Goal: Transaction & Acquisition: Purchase product/service

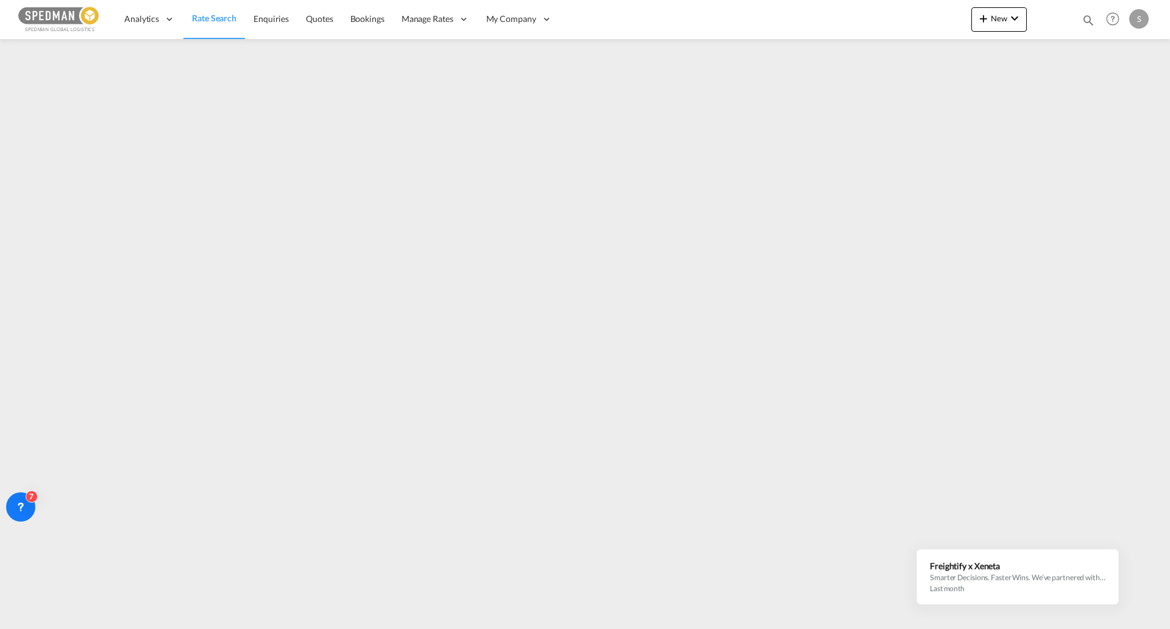
click at [215, 20] on span "Rate Search" at bounding box center [214, 18] width 45 height 10
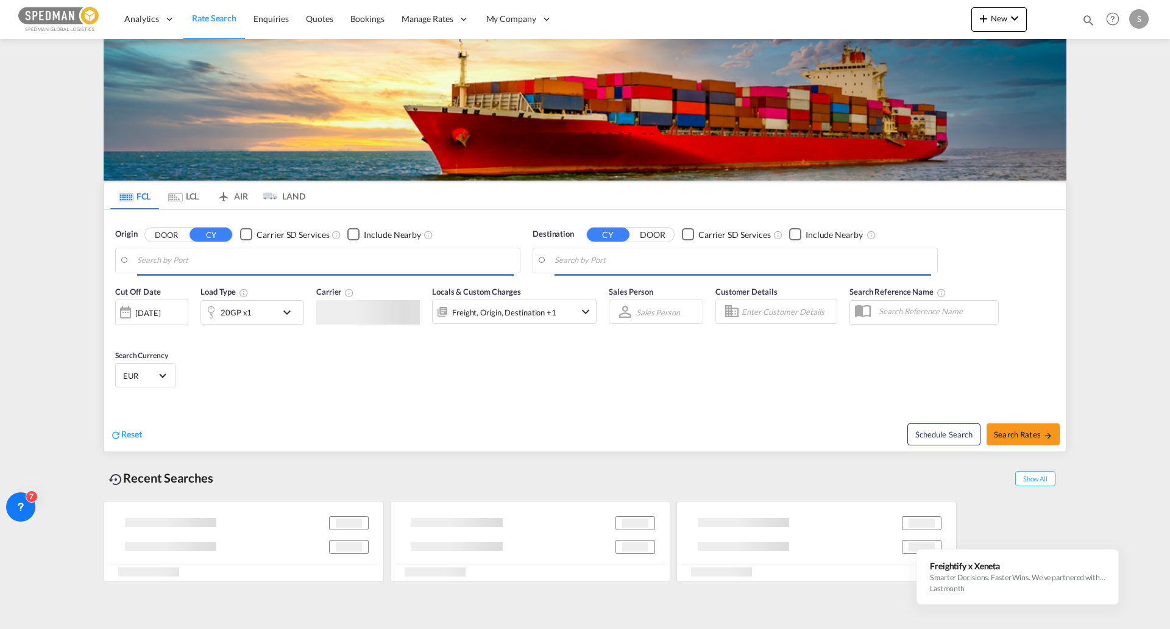
drag, startPoint x: 192, startPoint y: 201, endPoint x: 243, endPoint y: 205, distance: 51.4
click at [192, 200] on md-tab-item "LCL" at bounding box center [183, 195] width 49 height 27
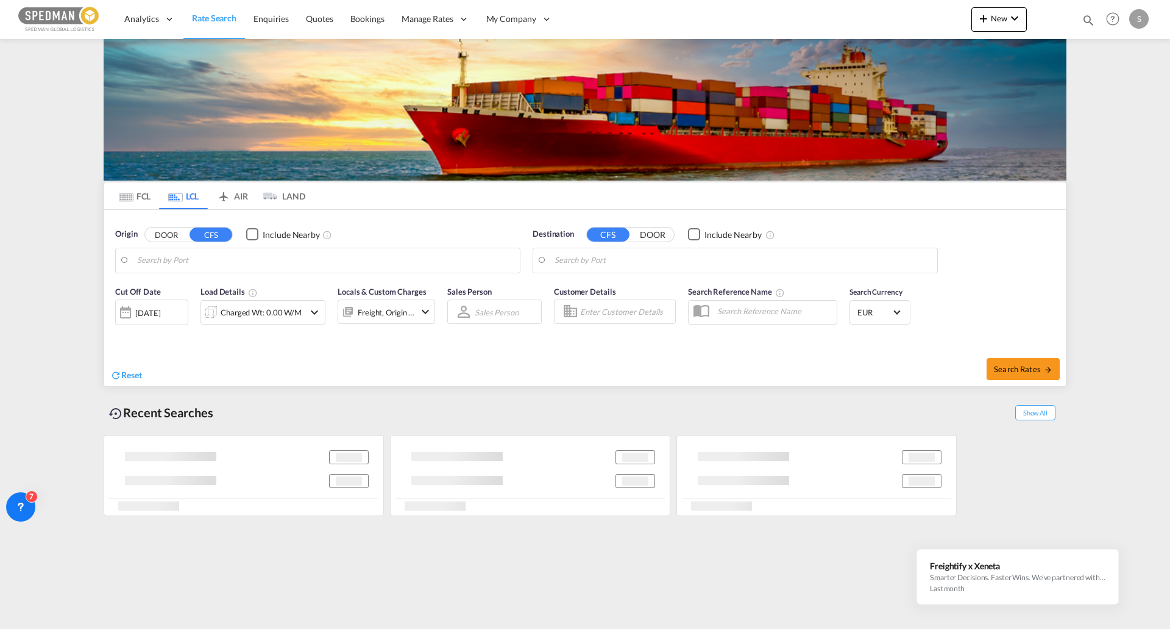
click at [175, 257] on input "Search by Port" at bounding box center [325, 260] width 377 height 18
type input "DK-8940, Frisenvold, Haslund, Hinge, [GEOGRAPHIC_DATA], [GEOGRAPHIC_DATA], [GEO…"
type input "[GEOGRAPHIC_DATA] ([GEOGRAPHIC_DATA]), MYPKG"
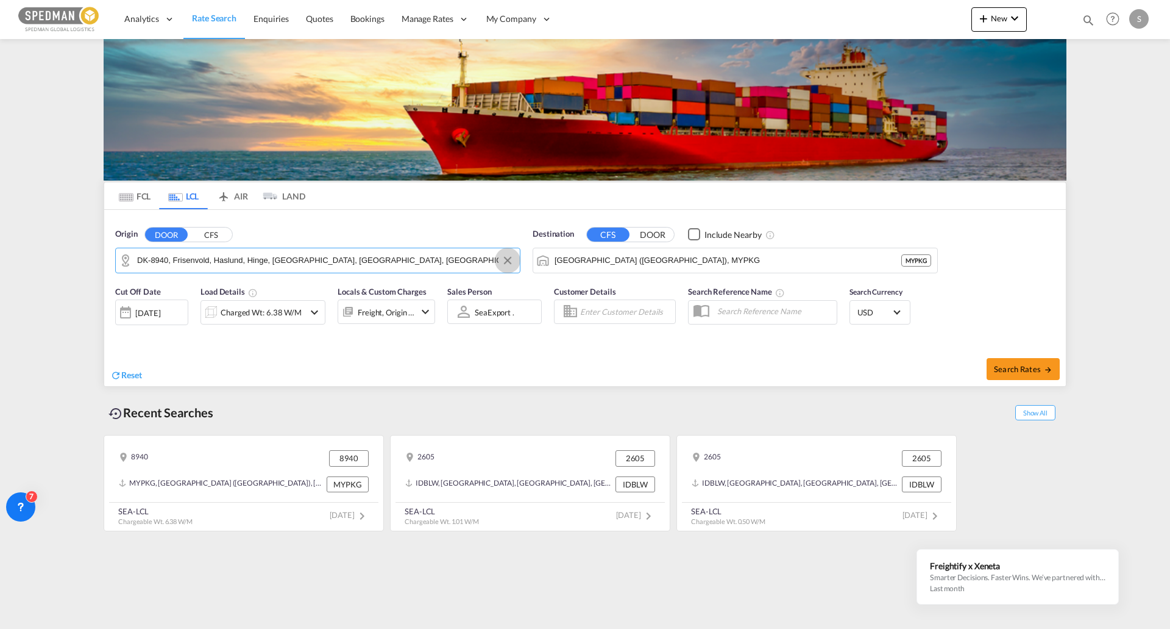
click at [508, 263] on button "Clear Input" at bounding box center [508, 260] width 18 height 18
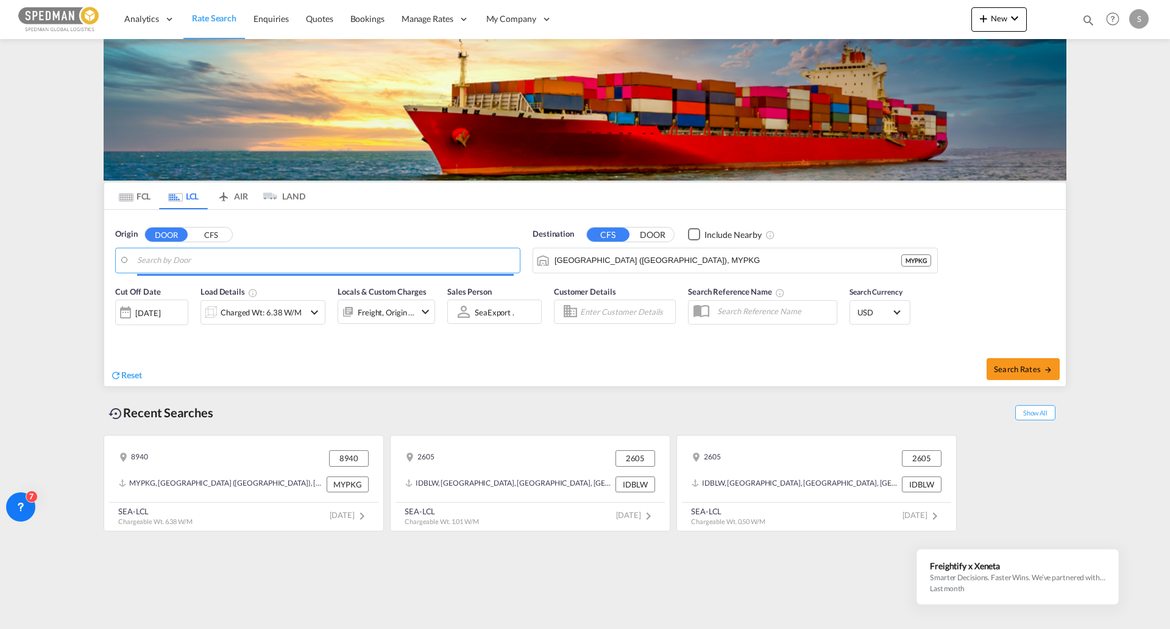
click at [377, 256] on input "Search by Door" at bounding box center [325, 260] width 377 height 18
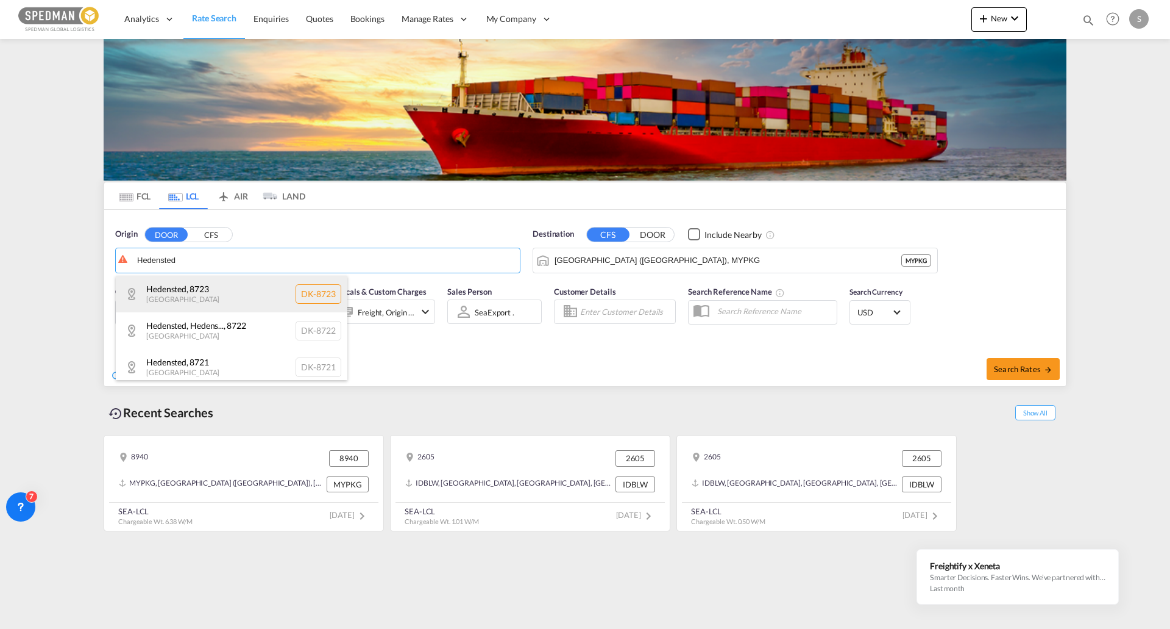
click at [263, 296] on div "Hedensted , 8723 Denmark DK-8723" at bounding box center [232, 294] width 232 height 37
type input "DK-8723, Hedensted"
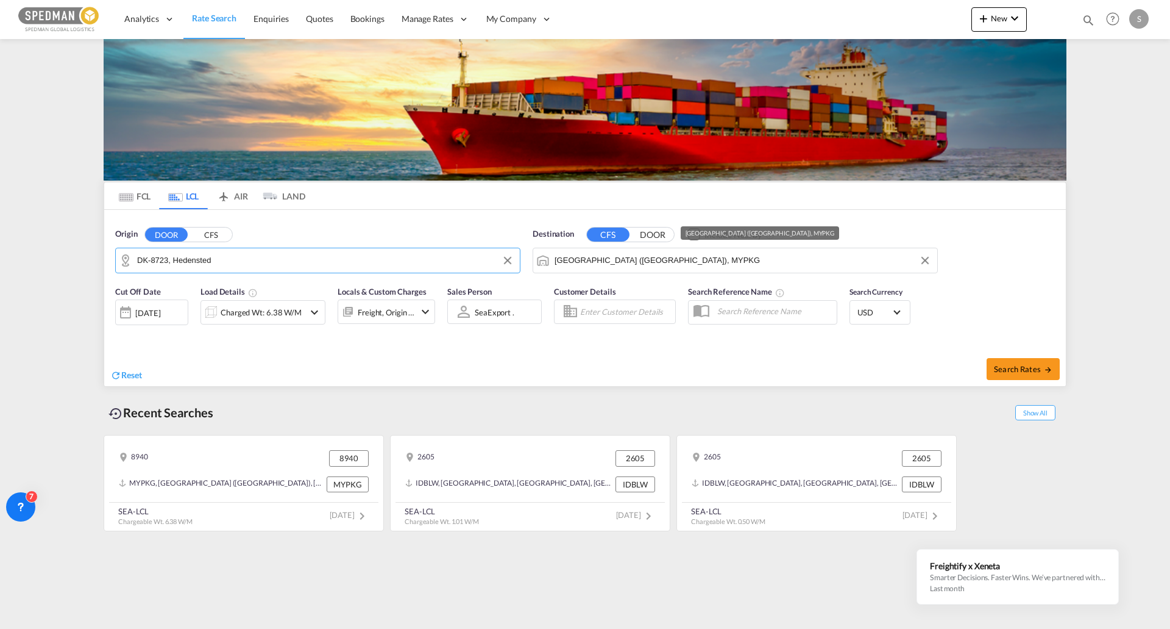
click at [599, 253] on input "[GEOGRAPHIC_DATA] ([GEOGRAPHIC_DATA]), MYPKG" at bounding box center [743, 260] width 377 height 18
click at [324, 313] on div "Charged Wt: 6.38 W/M" at bounding box center [263, 312] width 125 height 24
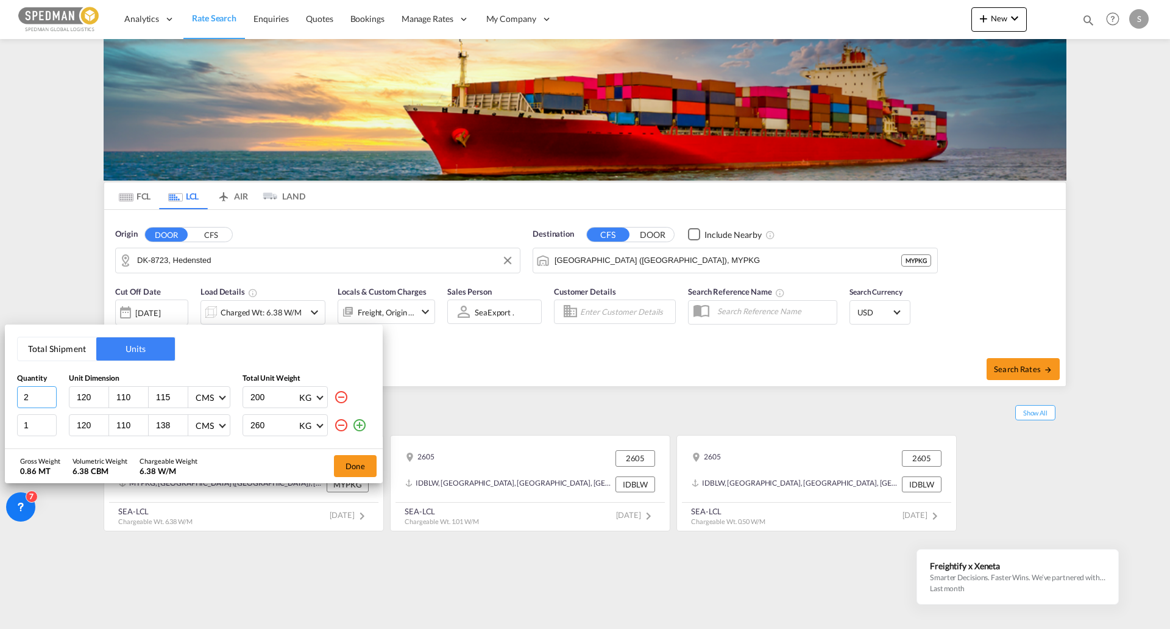
click at [52, 402] on input "2" at bounding box center [37, 397] width 40 height 22
type input "1"
click at [52, 402] on input "1" at bounding box center [37, 397] width 40 height 22
click at [342, 427] on md-icon "icon-minus-circle-outline" at bounding box center [341, 425] width 15 height 15
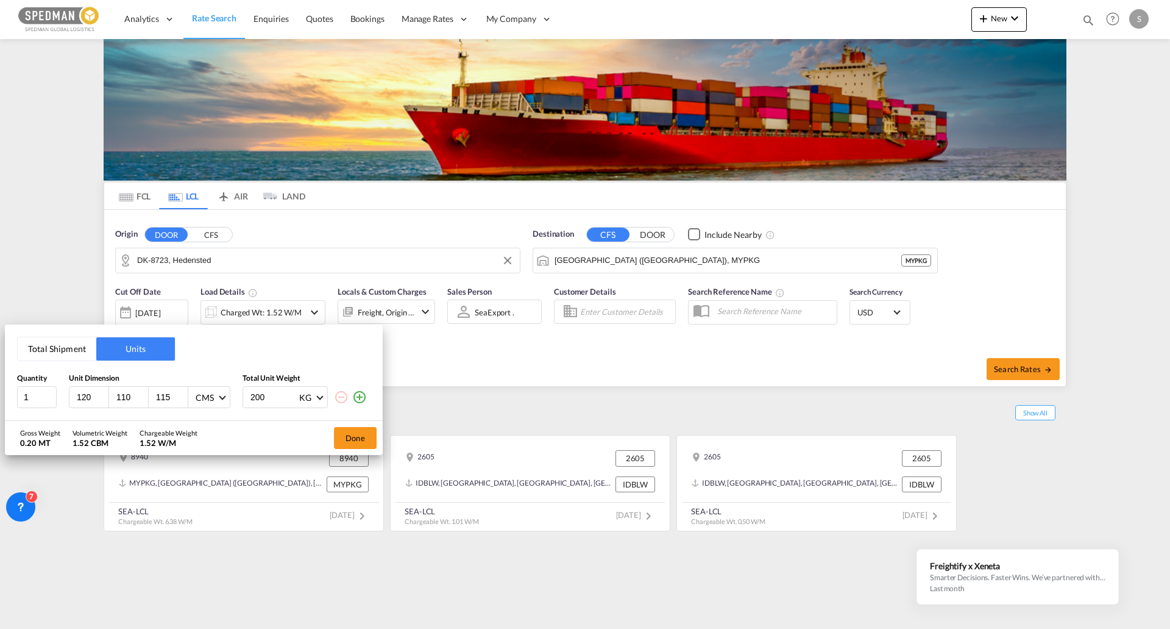
click at [94, 396] on input "120" at bounding box center [92, 396] width 33 height 11
click at [354, 436] on button "Done" at bounding box center [355, 438] width 43 height 22
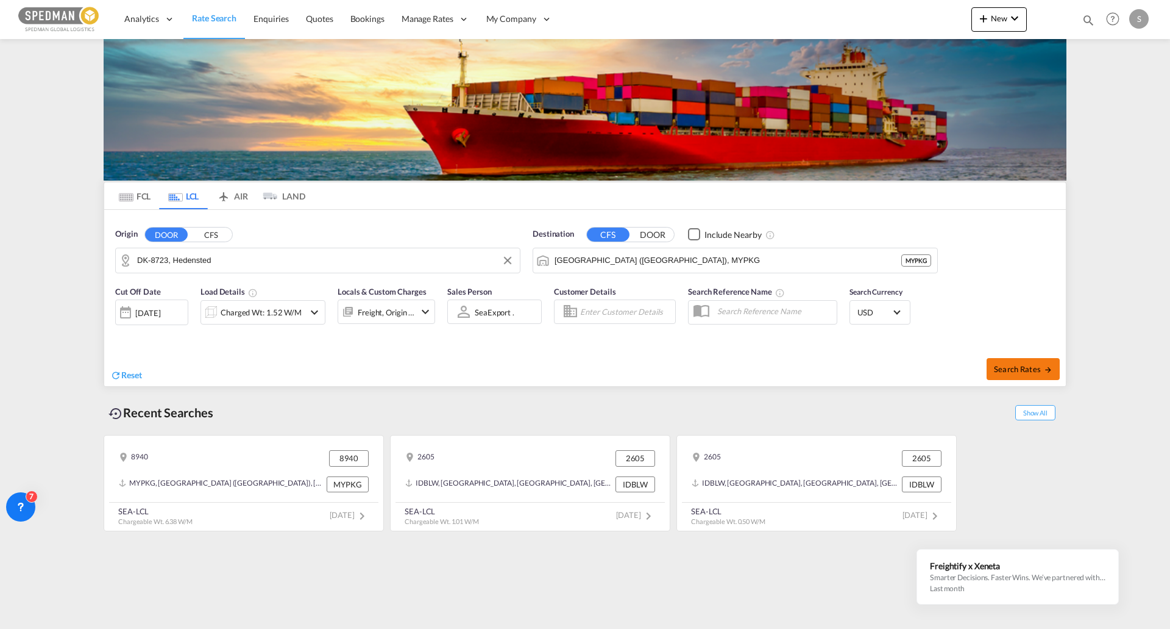
click at [997, 368] on span "Search Rates" at bounding box center [1023, 369] width 59 height 10
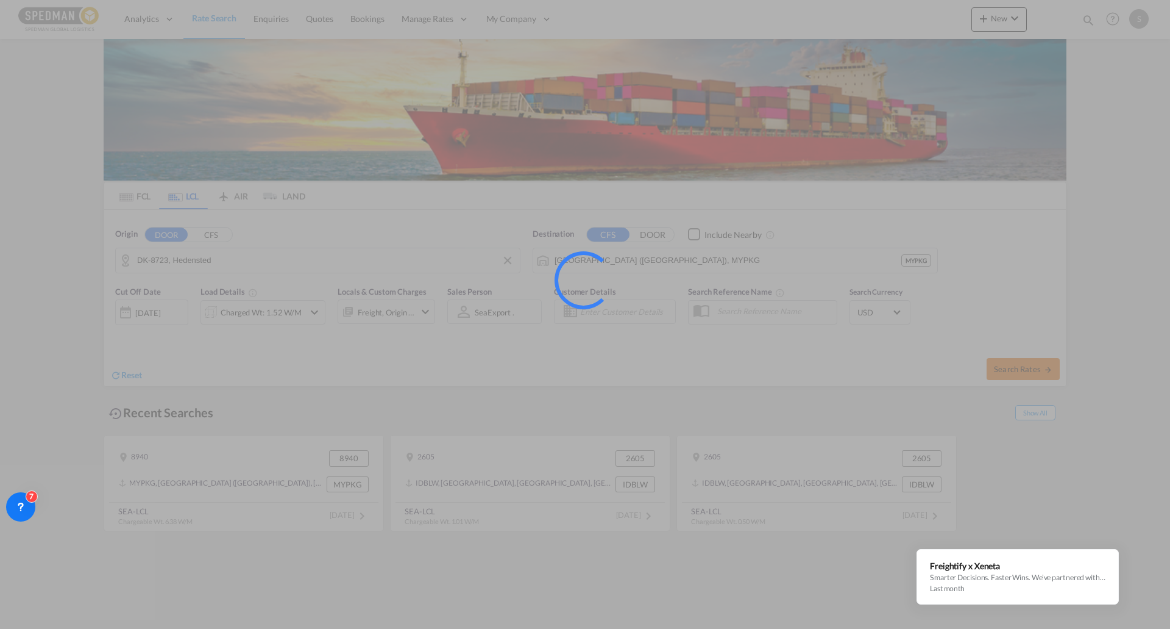
type input "8723 to MYPKG / [DATE]"
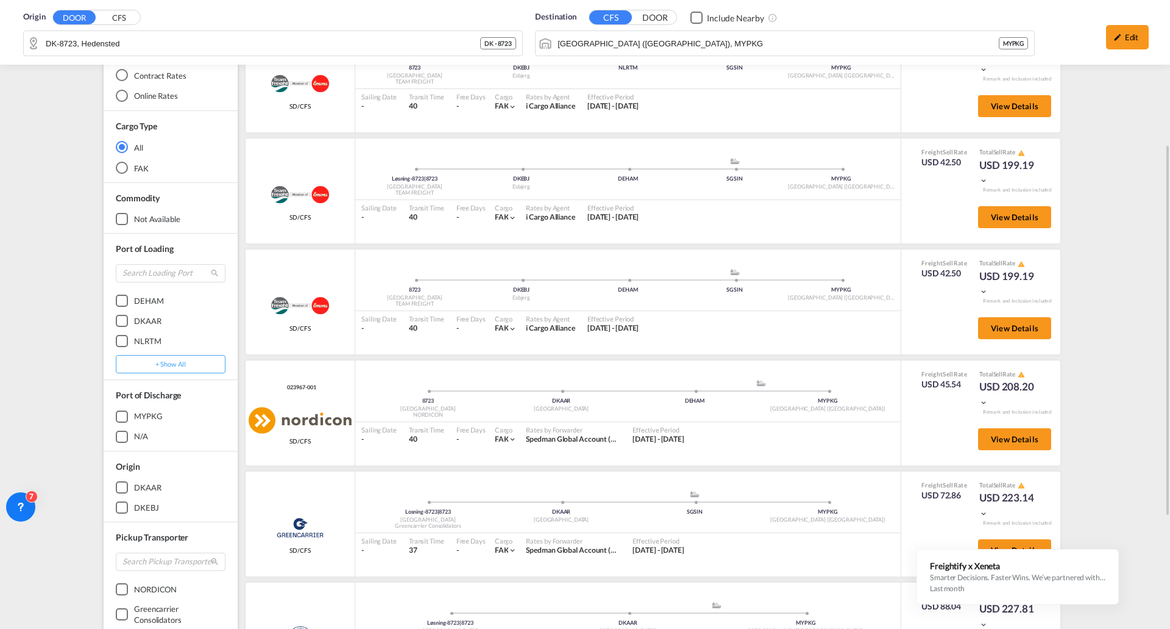
scroll to position [122, 0]
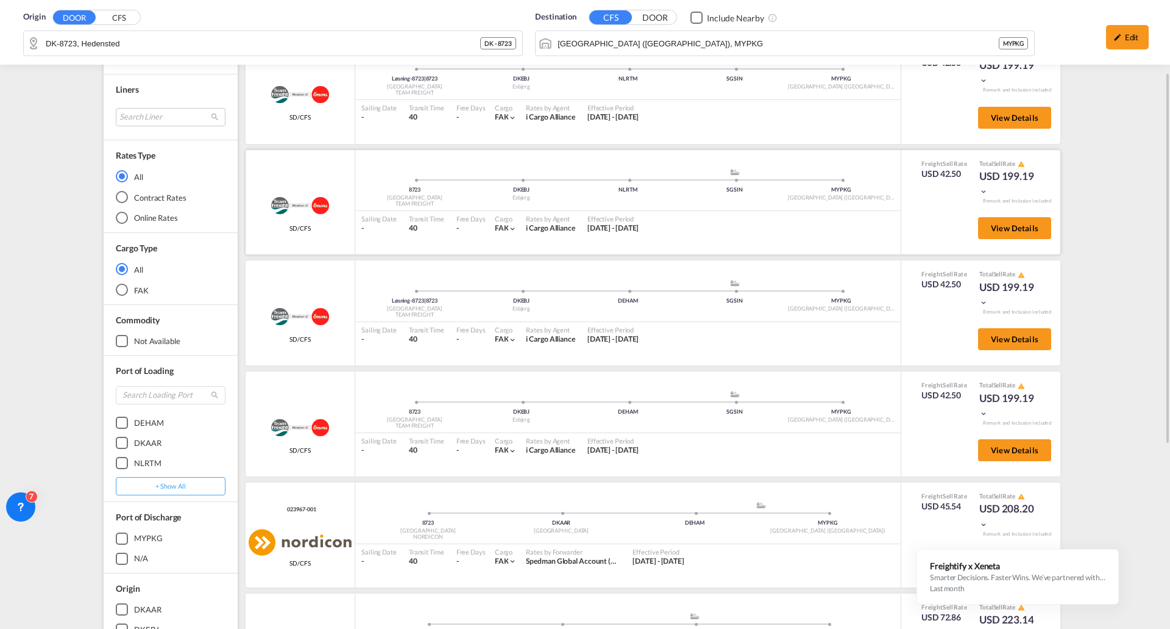
click at [316, 110] on img at bounding box center [300, 94] width 68 height 30
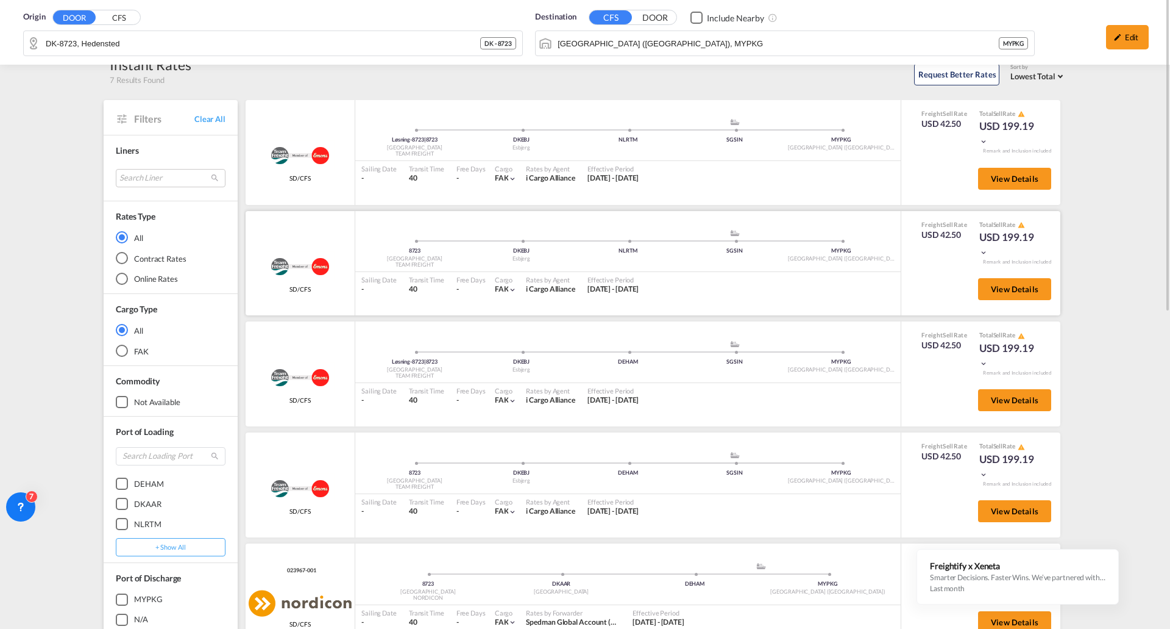
scroll to position [0, 0]
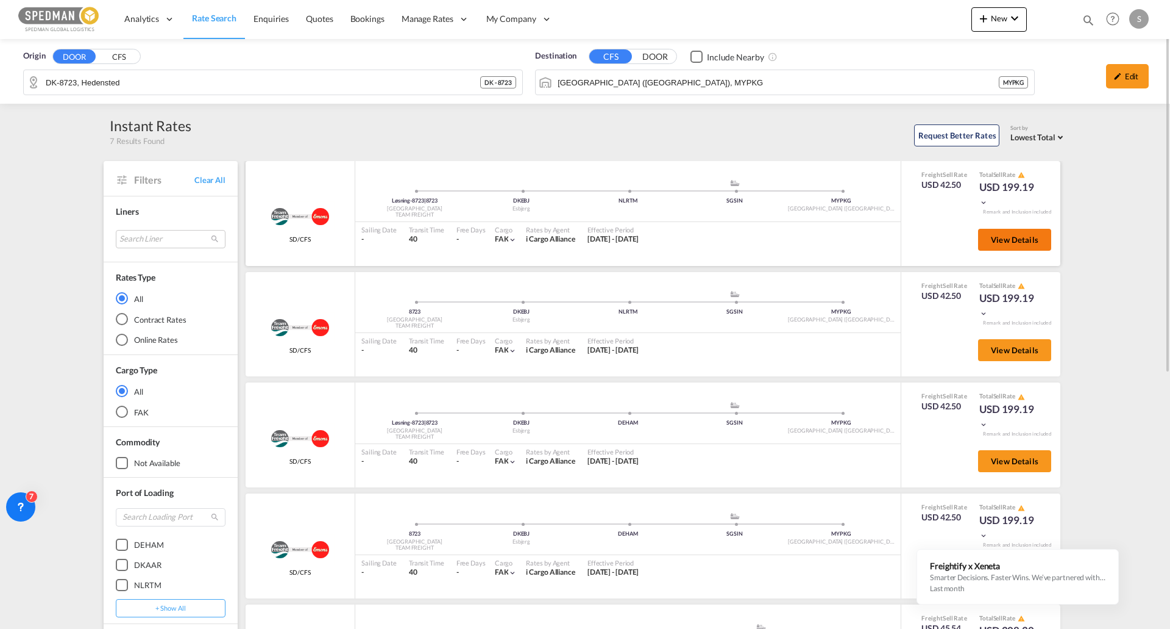
click at [1005, 231] on button "View Details" at bounding box center [1014, 240] width 73 height 22
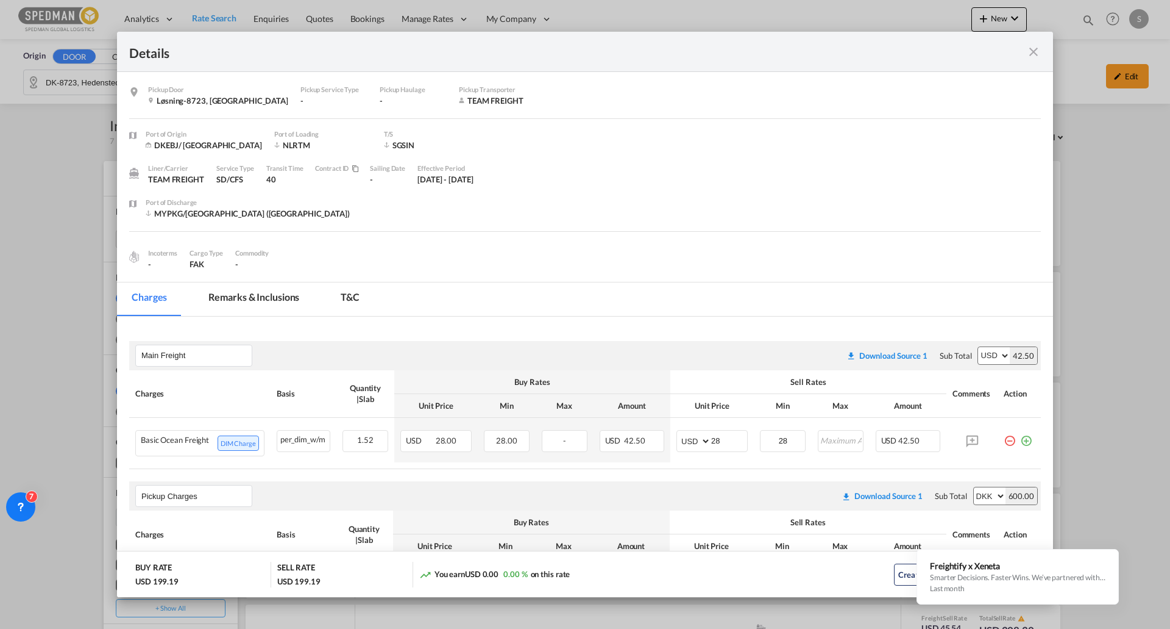
click at [1047, 51] on div "Details" at bounding box center [585, 52] width 936 height 40
click at [1031, 50] on md-icon "icon-close fg-AAA8AD m-0 cursor" at bounding box center [1034, 52] width 15 height 15
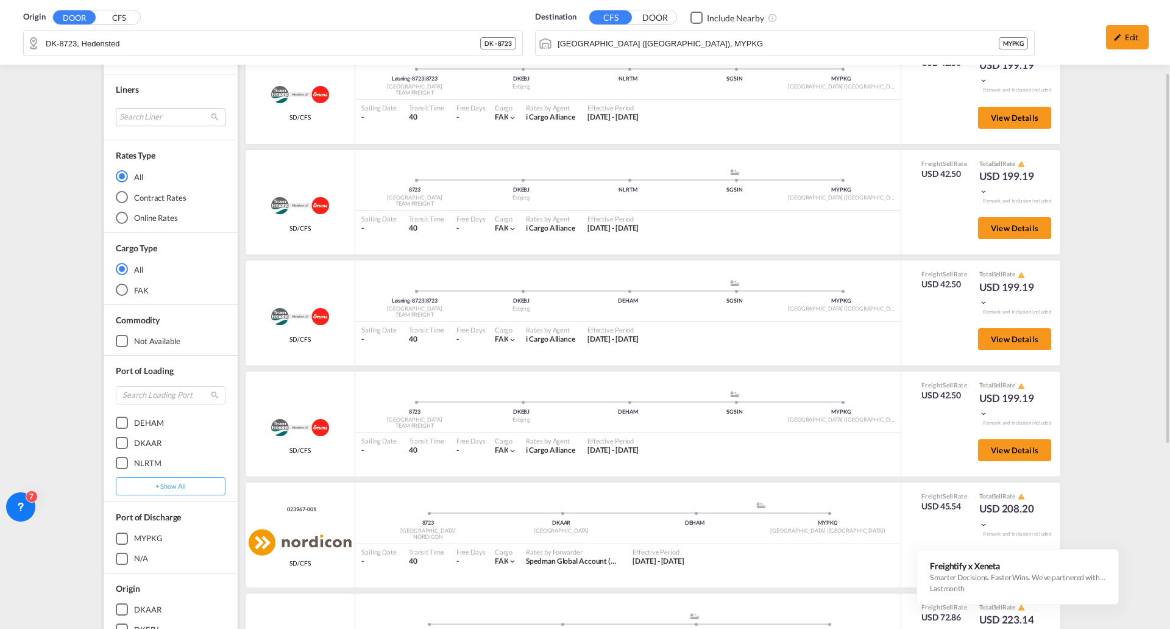
scroll to position [366, 0]
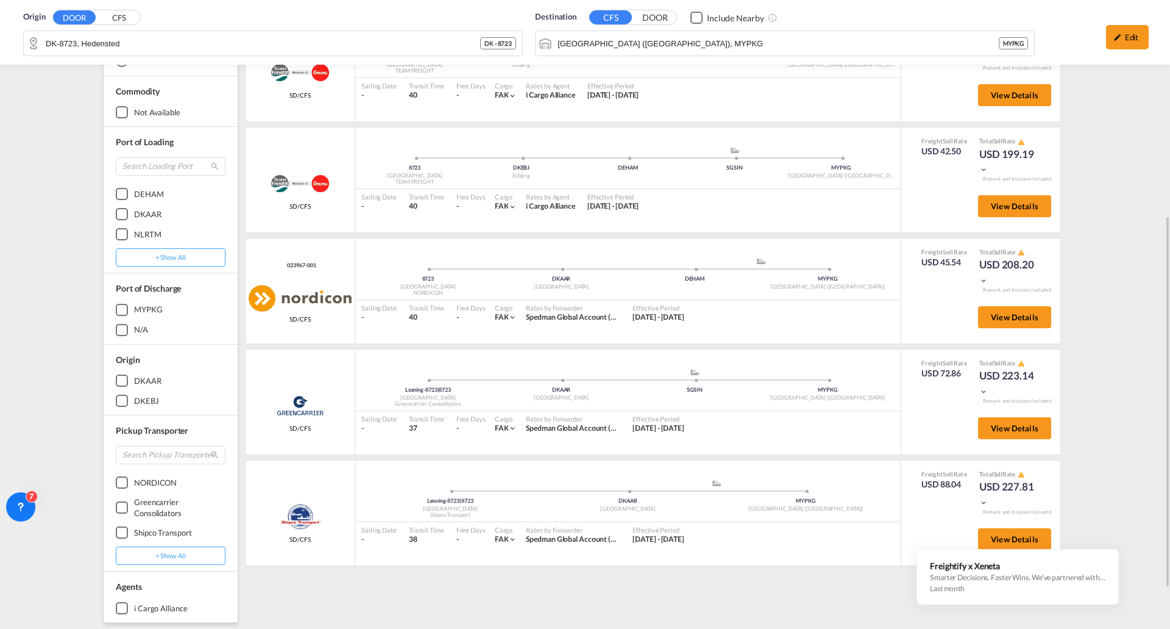
click at [1120, 266] on div "Origin DOOR CFS DK-8723, Hedensted DK - 8723 Destination CFS DOOR Include Nearb…" at bounding box center [585, 184] width 1170 height 1023
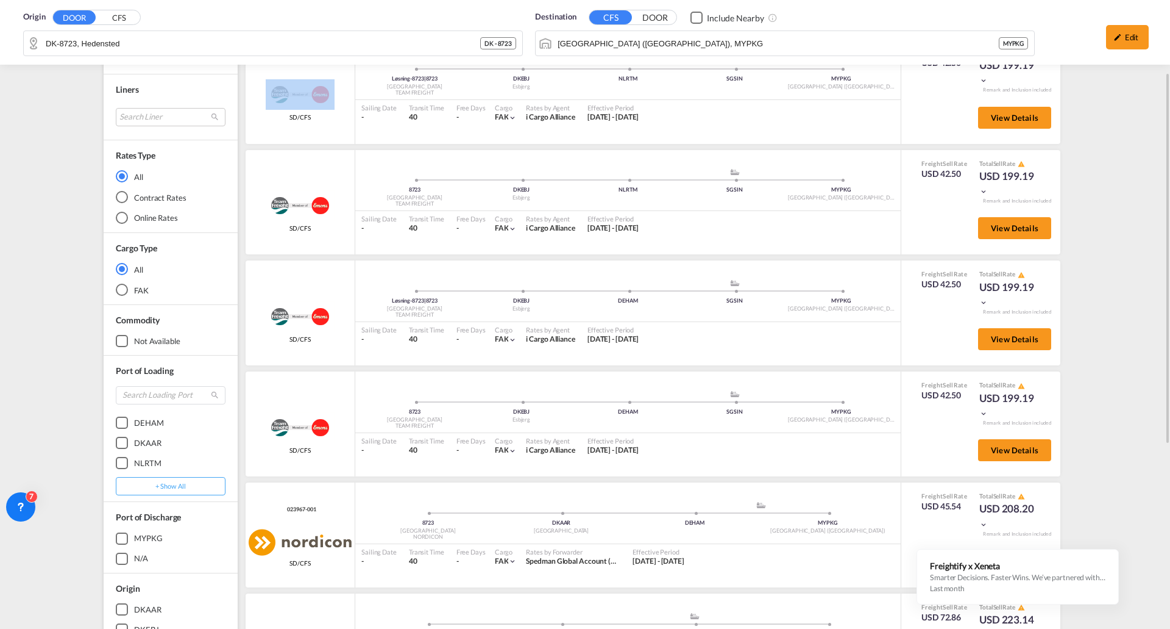
scroll to position [0, 0]
